Goal: Task Accomplishment & Management: Use online tool/utility

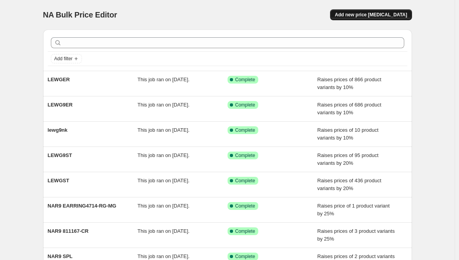
click at [379, 16] on span "Add new price [MEDICAL_DATA]" at bounding box center [370, 15] width 72 height 6
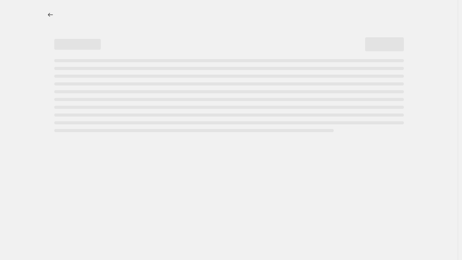
select select "percentage"
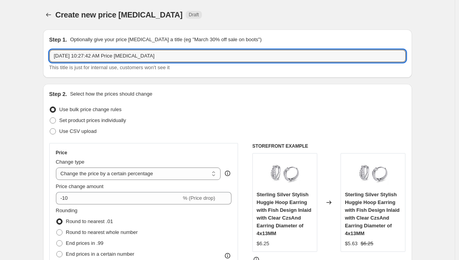
drag, startPoint x: 159, startPoint y: 58, endPoint x: -53, endPoint y: 45, distance: 212.6
click at [0, 45] on html "Home Settings Plans Skip to content Create new price [MEDICAL_DATA]. This page …" at bounding box center [229, 130] width 459 height 260
paste input "LEWGCH"
type input "LEWGCH"
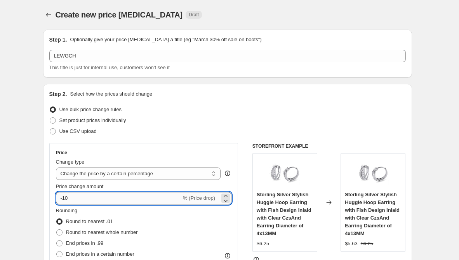
drag, startPoint x: 78, startPoint y: 196, endPoint x: 61, endPoint y: 196, distance: 17.1
click at [61, 196] on input "-10" at bounding box center [118, 198] width 125 height 12
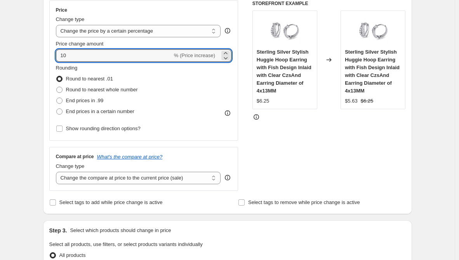
scroll to position [155, 0]
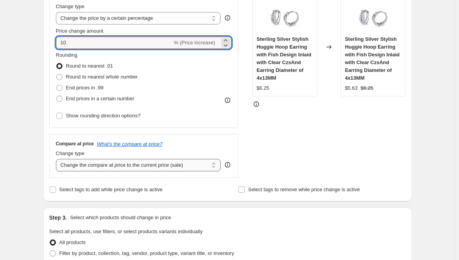
type input "10"
click at [145, 169] on select "Change the compare at price to the current price (sale) Change the compare at p…" at bounding box center [138, 165] width 165 height 12
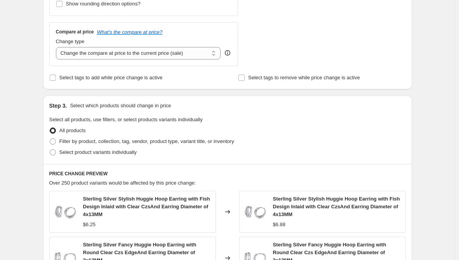
scroll to position [272, 0]
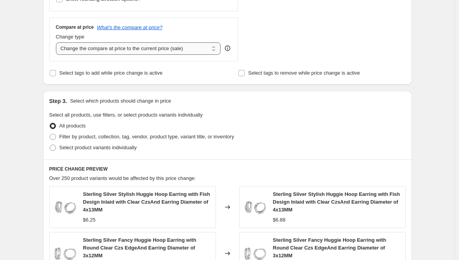
click at [91, 48] on select "Change the compare at price to the current price (sale) Change the compare at p…" at bounding box center [138, 48] width 165 height 12
select select "remove"
click at [57, 42] on select "Change the compare at price to the current price (sale) Change the compare at p…" at bounding box center [138, 48] width 165 height 12
click at [56, 147] on span at bounding box center [53, 147] width 6 height 6
click at [50, 145] on input "Select product variants individually" at bounding box center [50, 144] width 0 height 0
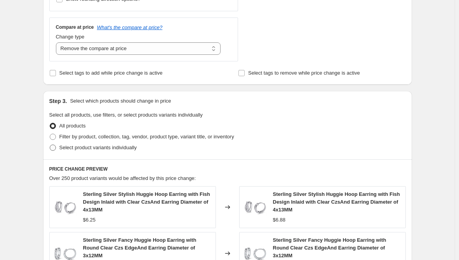
radio input "true"
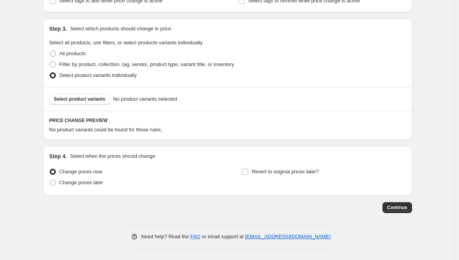
scroll to position [344, 0]
click at [88, 98] on span "Select product variants" at bounding box center [80, 98] width 52 height 6
click at [98, 99] on span "Select product variants" at bounding box center [80, 98] width 52 height 6
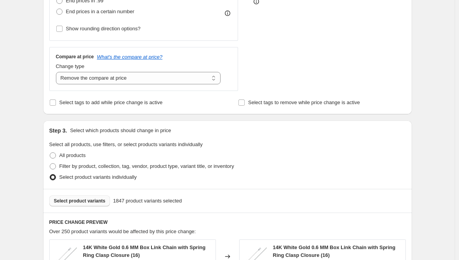
scroll to position [203, 0]
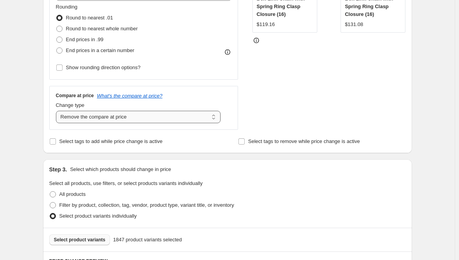
click at [215, 116] on select "Change the compare at price to the current price (sale) Change the compare at p…" at bounding box center [138, 117] width 165 height 12
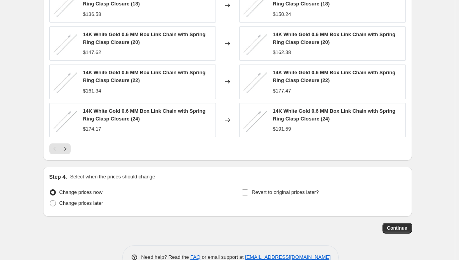
scroll to position [552, 0]
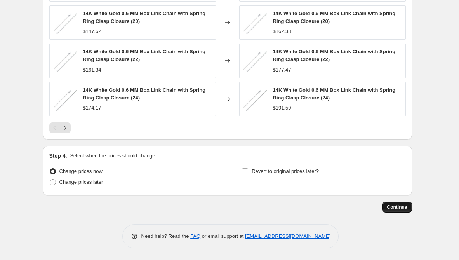
click at [407, 209] on span "Continue" at bounding box center [397, 207] width 20 height 6
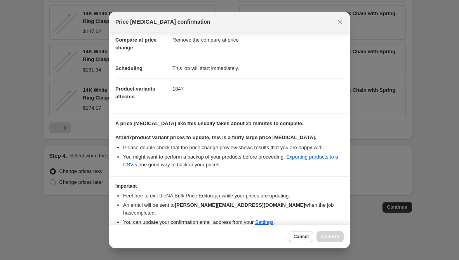
scroll to position [62, 0]
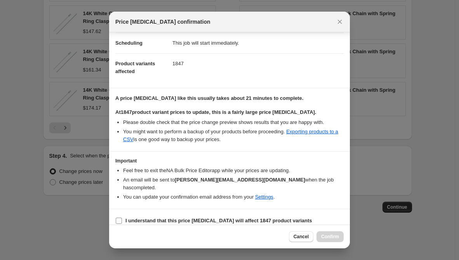
click at [173, 217] on b "I understand that this price change job will affect 1847 product variants" at bounding box center [218, 220] width 187 height 6
click at [122, 217] on input "I understand that this price change job will affect 1847 product variants" at bounding box center [119, 220] width 6 height 6
checkbox input "true"
click at [327, 235] on span "Confirm" at bounding box center [330, 236] width 18 height 6
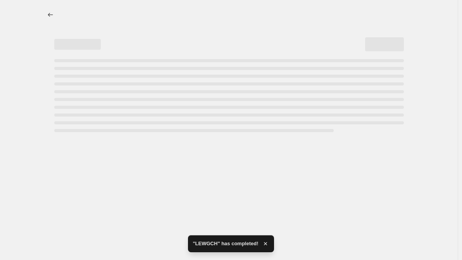
select select "percentage"
select select "remove"
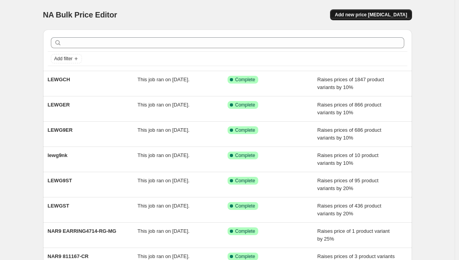
click at [375, 19] on button "Add new price change job" at bounding box center [370, 14] width 81 height 11
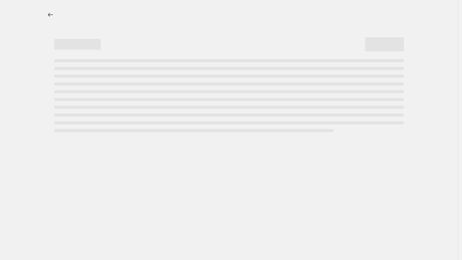
select select "percentage"
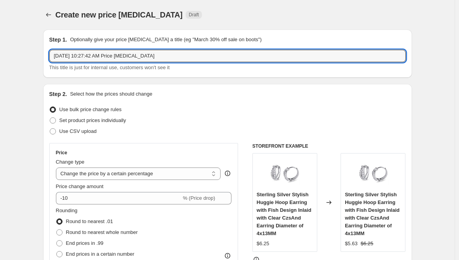
drag, startPoint x: 159, startPoint y: 58, endPoint x: -21, endPoint y: 52, distance: 180.1
click at [0, 52] on html "Home Settings Plans Skip to content Create new price change job. This page is r…" at bounding box center [229, 130] width 459 height 260
paste input "LEWG9CH"
type input "LEWG9CH"
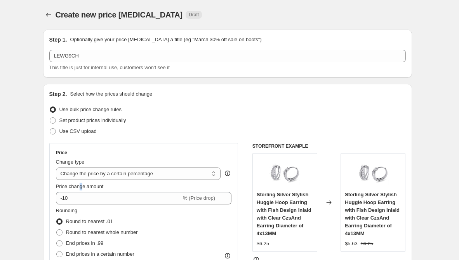
drag, startPoint x: 84, startPoint y: 190, endPoint x: 80, endPoint y: 190, distance: 4.3
click at [80, 190] on div "Price change amount -10 % (Price drop)" at bounding box center [144, 193] width 176 height 22
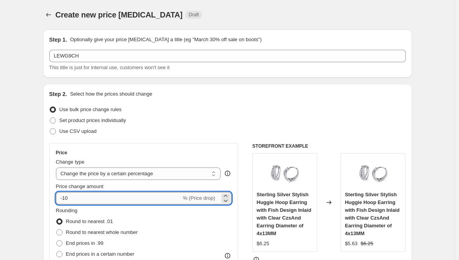
drag, startPoint x: 80, startPoint y: 197, endPoint x: 58, endPoint y: 194, distance: 21.5
click at [58, 194] on input "-10" at bounding box center [118, 198] width 125 height 12
type input "10"
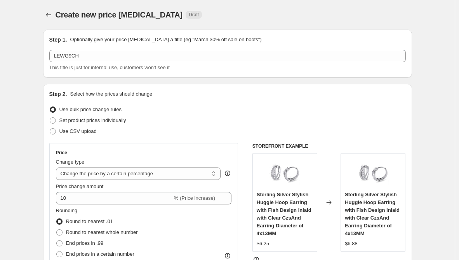
click at [48, 191] on div "Step 2. Select how the prices should change Use bulk price change rules Set pro…" at bounding box center [227, 220] width 369 height 272
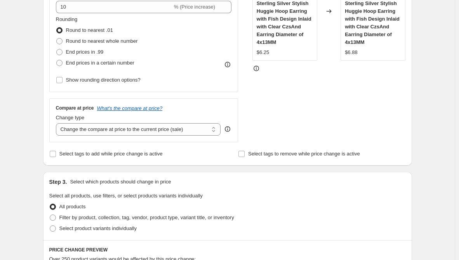
scroll to position [194, 0]
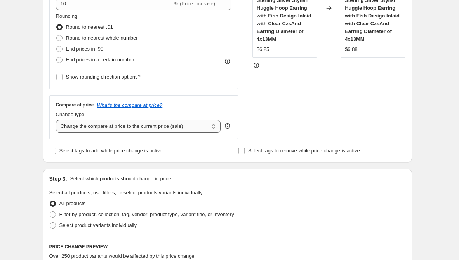
click at [126, 123] on select "Change the compare at price to the current price (sale) Change the compare at p…" at bounding box center [138, 126] width 165 height 12
select select "remove"
click at [57, 120] on select "Change the compare at price to the current price (sale) Change the compare at p…" at bounding box center [138, 126] width 165 height 12
click at [82, 223] on span "Select product variants individually" at bounding box center [97, 225] width 77 height 6
click at [50, 222] on input "Select product variants individually" at bounding box center [50, 222] width 0 height 0
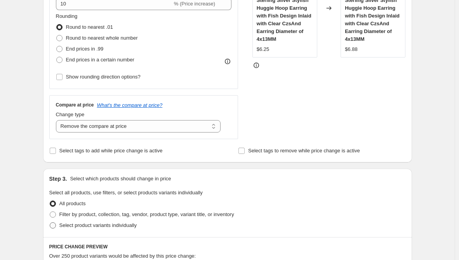
radio input "true"
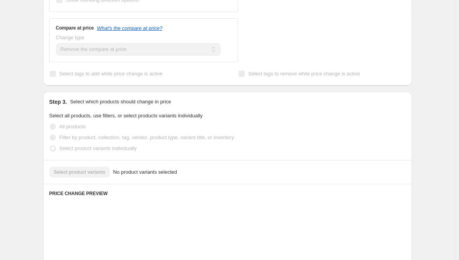
scroll to position [272, 0]
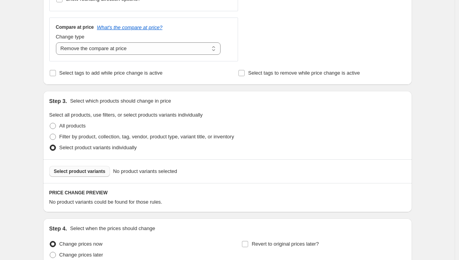
click at [103, 175] on button "Select product variants" at bounding box center [79, 171] width 61 height 11
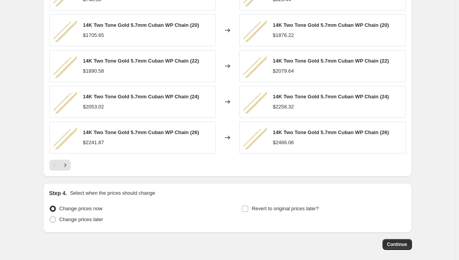
scroll to position [540, 0]
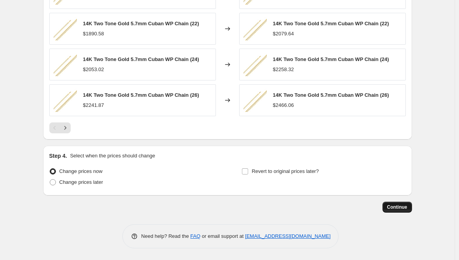
click at [412, 209] on button "Continue" at bounding box center [396, 206] width 29 height 11
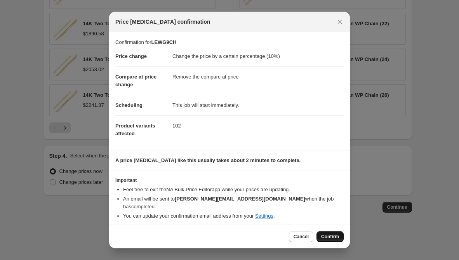
click at [336, 235] on span "Confirm" at bounding box center [330, 236] width 18 height 6
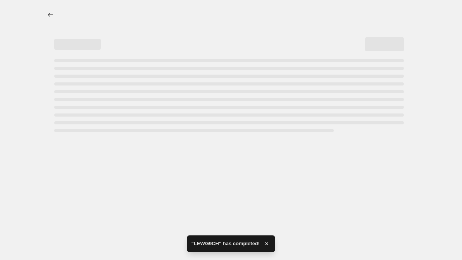
select select "percentage"
select select "remove"
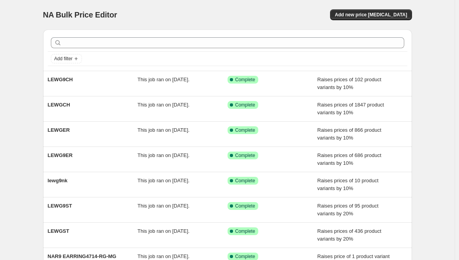
click at [390, 21] on div "NA Bulk Price Editor. This page is ready NA Bulk Price Editor Add new price cha…" at bounding box center [227, 14] width 369 height 29
click at [389, 17] on span "Add new price change job" at bounding box center [370, 15] width 72 height 6
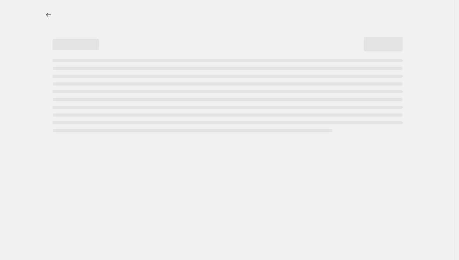
select select "percentage"
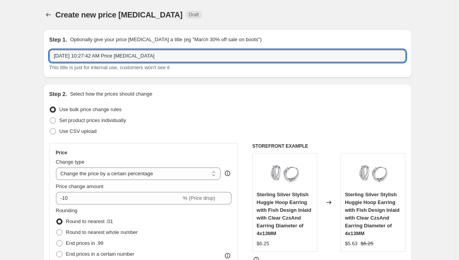
drag, startPoint x: 159, startPoint y: 56, endPoint x: -7, endPoint y: 71, distance: 167.0
click at [0, 71] on html "Home Settings Plans Skip to content Create new price change job. This page is r…" at bounding box center [229, 130] width 459 height 260
paste input "LEWG9PT"
type input "LEWG9PT"
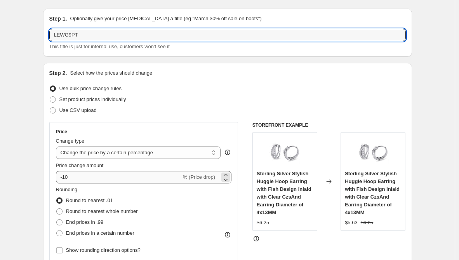
scroll to position [39, 0]
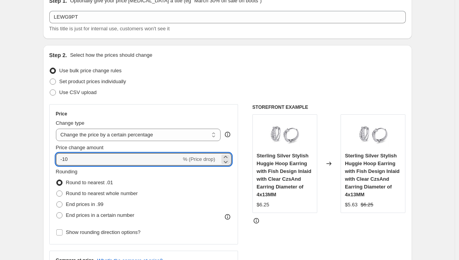
drag, startPoint x: 61, startPoint y: 157, endPoint x: 52, endPoint y: 157, distance: 8.5
click at [52, 157] on div "Price Change type Change the price to a certain amount Change the price by a ce…" at bounding box center [143, 174] width 189 height 140
type input "10"
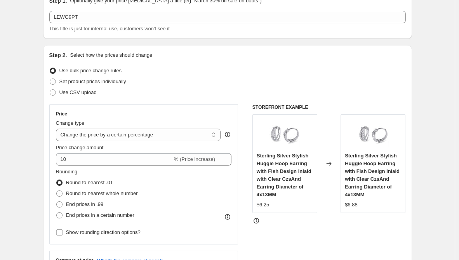
click at [52, 157] on div "Price Change type Change the price to a certain amount Change the price by a ce…" at bounding box center [143, 174] width 189 height 140
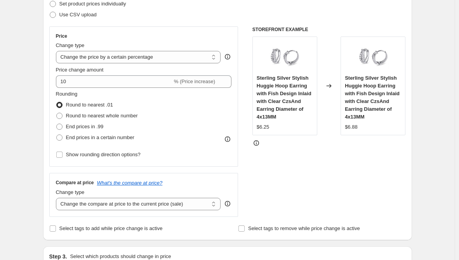
scroll to position [155, 0]
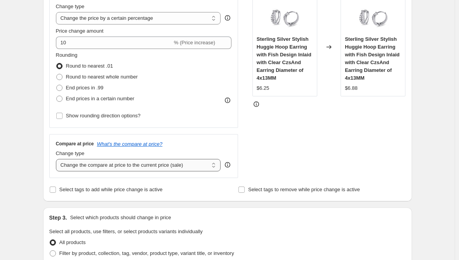
click at [97, 165] on select "Change the compare at price to the current price (sale) Change the compare at p…" at bounding box center [138, 165] width 165 height 12
select select "remove"
click at [57, 159] on select "Change the compare at price to the current price (sale) Change the compare at p…" at bounding box center [138, 165] width 165 height 12
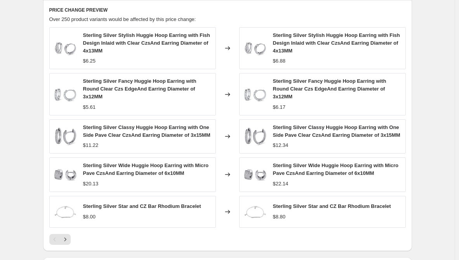
scroll to position [349, 0]
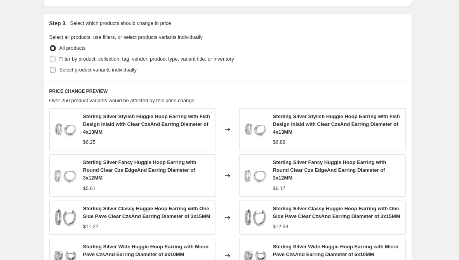
click at [120, 70] on span "Select product variants individually" at bounding box center [97, 70] width 77 height 6
click at [50, 67] on input "Select product variants individually" at bounding box center [50, 67] width 0 height 0
radio input "true"
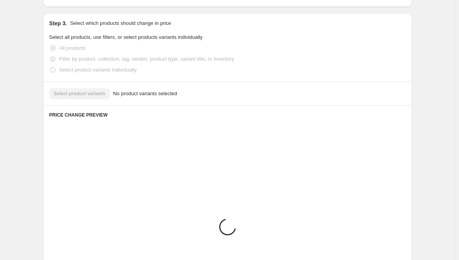
scroll to position [344, 0]
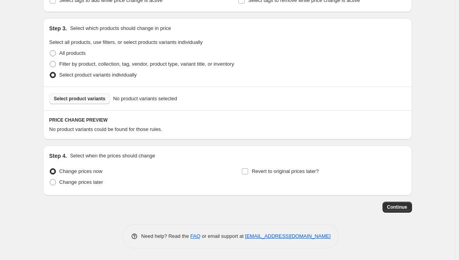
click at [94, 101] on span "Select product variants" at bounding box center [80, 98] width 52 height 6
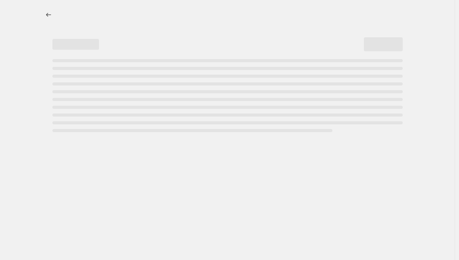
select select "percentage"
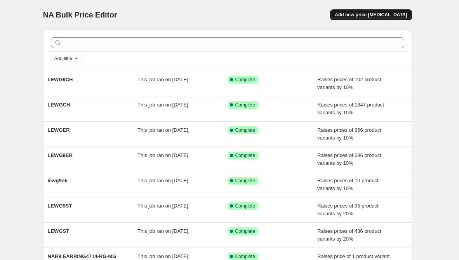
click at [377, 10] on button "Add new price [MEDICAL_DATA]" at bounding box center [370, 14] width 81 height 11
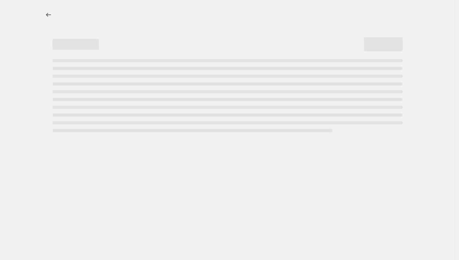
select select "percentage"
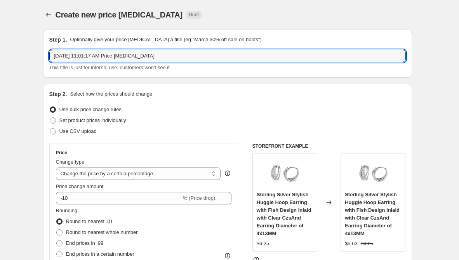
drag, startPoint x: 160, startPoint y: 55, endPoint x: -57, endPoint y: 54, distance: 217.2
click at [0, 54] on html "Home Settings Plans Skip to content Create new price change job. This page is r…" at bounding box center [229, 130] width 459 height 260
paste input "LEWG9PT"
type input "LEWG9PT"
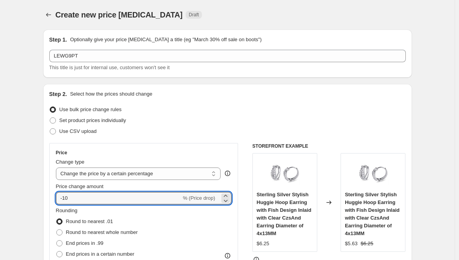
drag, startPoint x: 75, startPoint y: 201, endPoint x: 52, endPoint y: 199, distance: 22.9
click at [52, 199] on div "Price Change type Change the price to a certain amount Change the price by a ce…" at bounding box center [143, 213] width 189 height 140
type input "10"
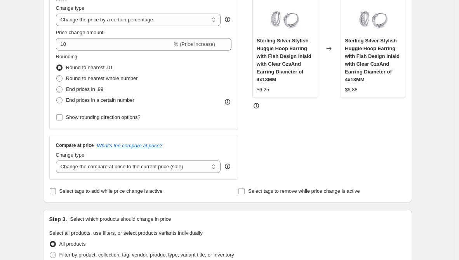
scroll to position [155, 0]
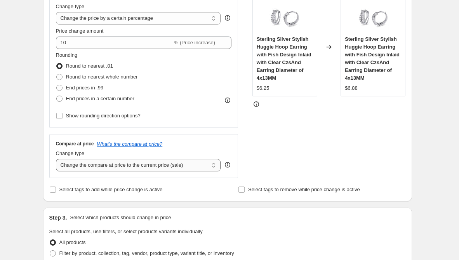
click at [136, 165] on select "Change the compare at price to the current price (sale) Change the compare at p…" at bounding box center [138, 165] width 165 height 12
select select "remove"
click at [57, 159] on select "Change the compare at price to the current price (sale) Change the compare at p…" at bounding box center [138, 165] width 165 height 12
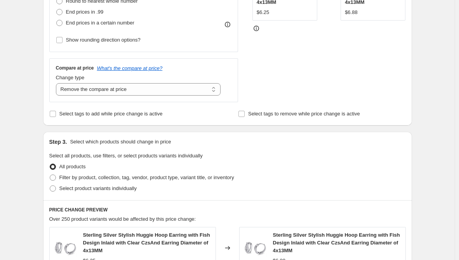
scroll to position [233, 0]
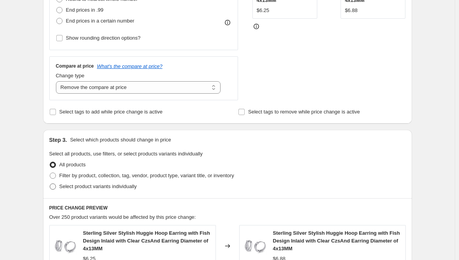
click at [87, 187] on span "Select product variants individually" at bounding box center [97, 186] width 77 height 6
click at [50, 183] on input "Select product variants individually" at bounding box center [50, 183] width 0 height 0
radio input "true"
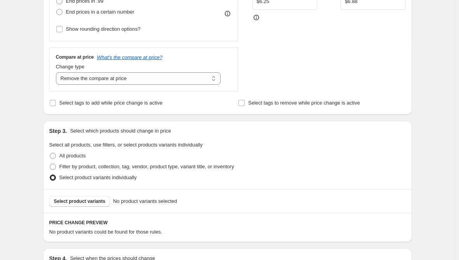
scroll to position [272, 0]
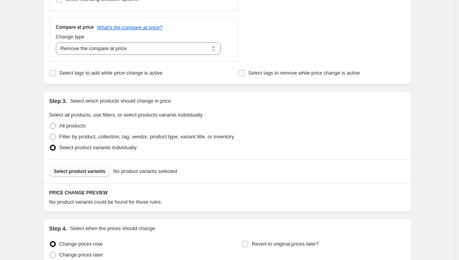
click at [99, 169] on span "Select product variants" at bounding box center [80, 171] width 52 height 6
click at [100, 171] on span "Select product variants" at bounding box center [80, 171] width 52 height 6
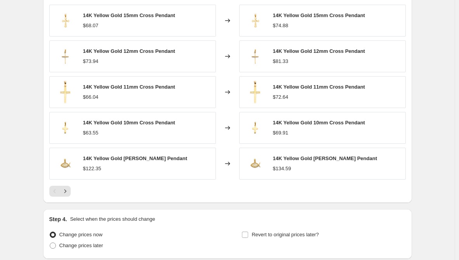
scroll to position [540, 0]
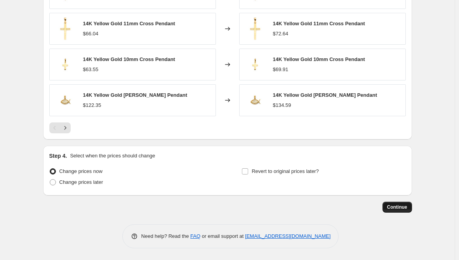
click at [400, 203] on button "Continue" at bounding box center [396, 206] width 29 height 11
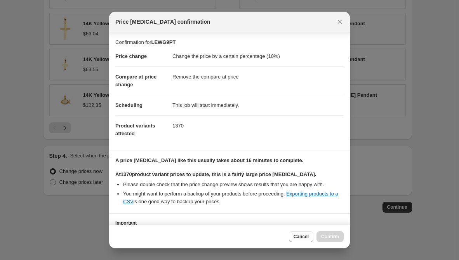
scroll to position [62, 0]
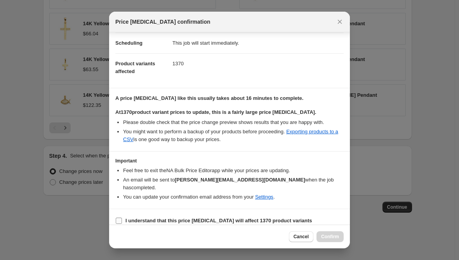
click at [202, 217] on label "I understand that this price change job will affect 1370 product variants" at bounding box center [213, 220] width 197 height 11
click at [122, 217] on input "I understand that this price change job will affect 1370 product variants" at bounding box center [119, 220] width 6 height 6
checkbox input "true"
click at [329, 241] on button "Confirm" at bounding box center [329, 236] width 27 height 11
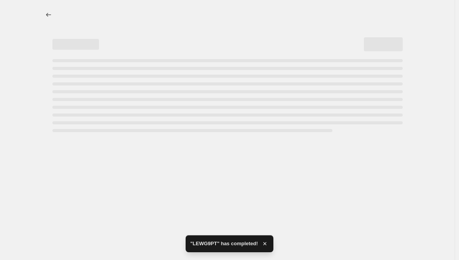
select select "percentage"
select select "remove"
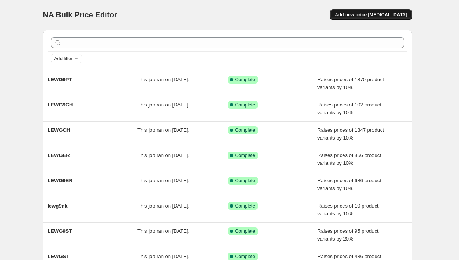
click at [359, 15] on span "Add new price change job" at bounding box center [370, 15] width 72 height 6
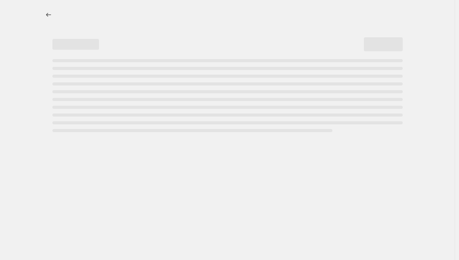
select select "percentage"
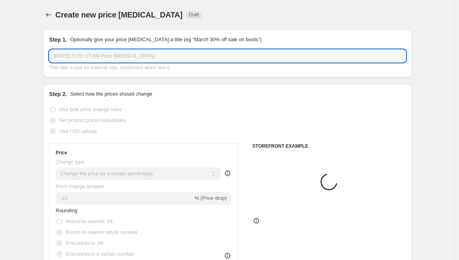
click at [157, 54] on input "Oct 6, 2025, 11:01:17 AM Price change job" at bounding box center [227, 56] width 356 height 12
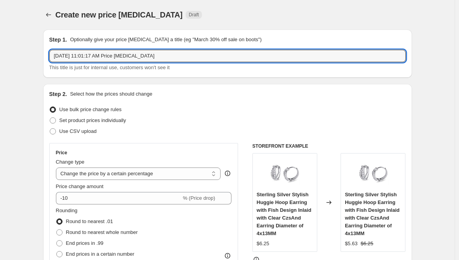
drag, startPoint x: 157, startPoint y: 56, endPoint x: 38, endPoint y: 49, distance: 119.3
paste input "LEWGPT"
type input "LEWGPT"
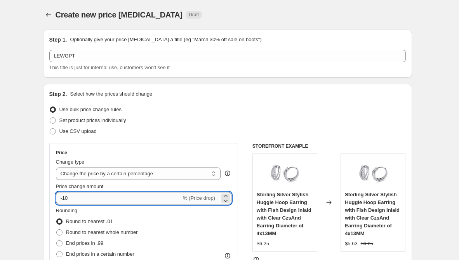
click at [75, 199] on input "-10" at bounding box center [118, 198] width 125 height 12
type input "-1"
type input "10"
click at [47, 193] on div "Step 2. Select how the prices should change Use bulk price change rules Set pro…" at bounding box center [227, 220] width 369 height 272
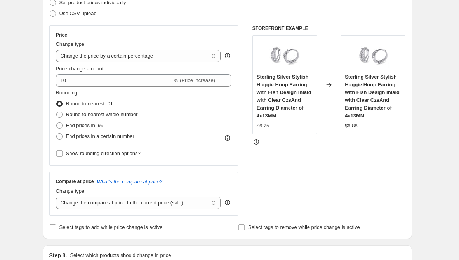
scroll to position [155, 0]
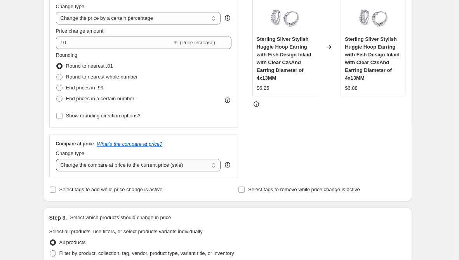
click at [122, 164] on select "Change the compare at price to the current price (sale) Change the compare at p…" at bounding box center [138, 165] width 165 height 12
select select "remove"
click at [57, 159] on select "Change the compare at price to the current price (sale) Change the compare at p…" at bounding box center [138, 165] width 165 height 12
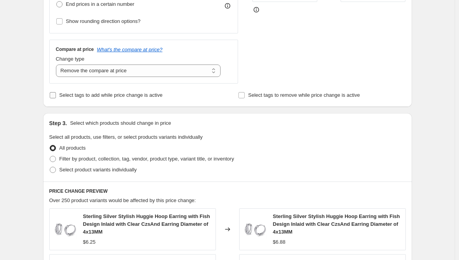
scroll to position [272, 0]
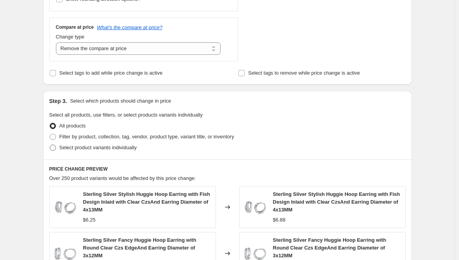
click at [111, 148] on span "Select product variants individually" at bounding box center [97, 147] width 77 height 6
click at [50, 145] on input "Select product variants individually" at bounding box center [50, 144] width 0 height 0
radio input "true"
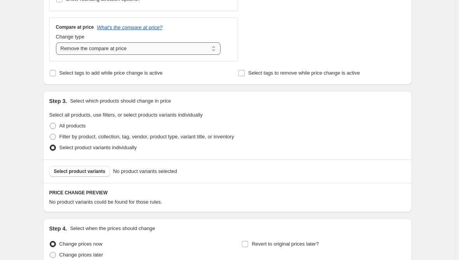
click at [160, 50] on select "Change the compare at price to the current price (sale) Change the compare at p…" at bounding box center [138, 48] width 165 height 12
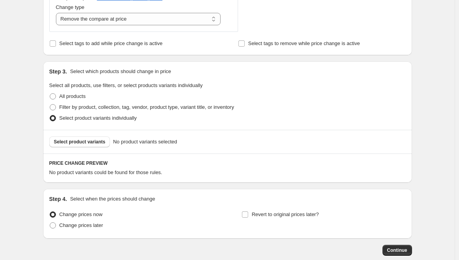
scroll to position [344, 0]
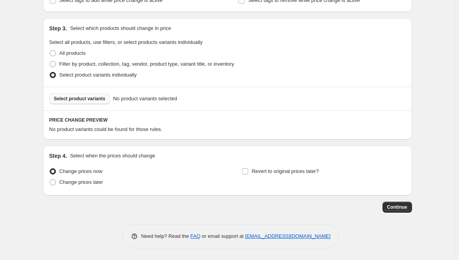
click at [89, 98] on span "Select product variants" at bounding box center [80, 98] width 52 height 6
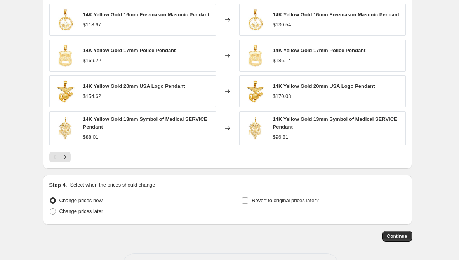
scroll to position [542, 0]
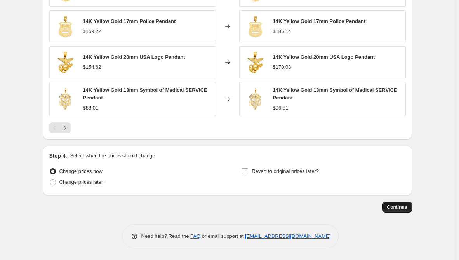
click at [409, 206] on button "Continue" at bounding box center [396, 206] width 29 height 11
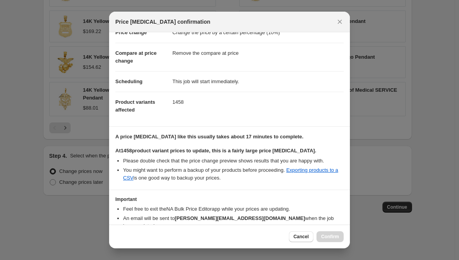
scroll to position [62, 0]
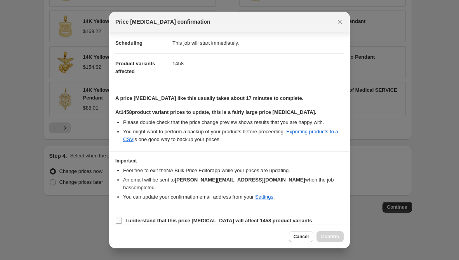
click at [195, 215] on label "I understand that this price change job will affect 1458 product variants" at bounding box center [213, 220] width 197 height 11
click at [122, 217] on input "I understand that this price change job will affect 1458 product variants" at bounding box center [119, 220] width 6 height 6
checkbox input "true"
click at [324, 236] on span "Confirm" at bounding box center [330, 236] width 18 height 6
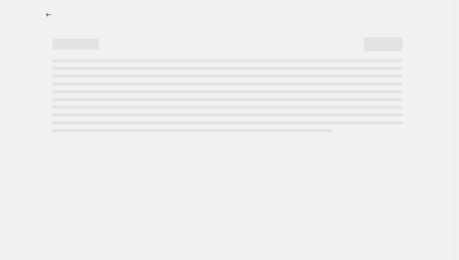
select select "percentage"
select select "remove"
